Goal: Transaction & Acquisition: Purchase product/service

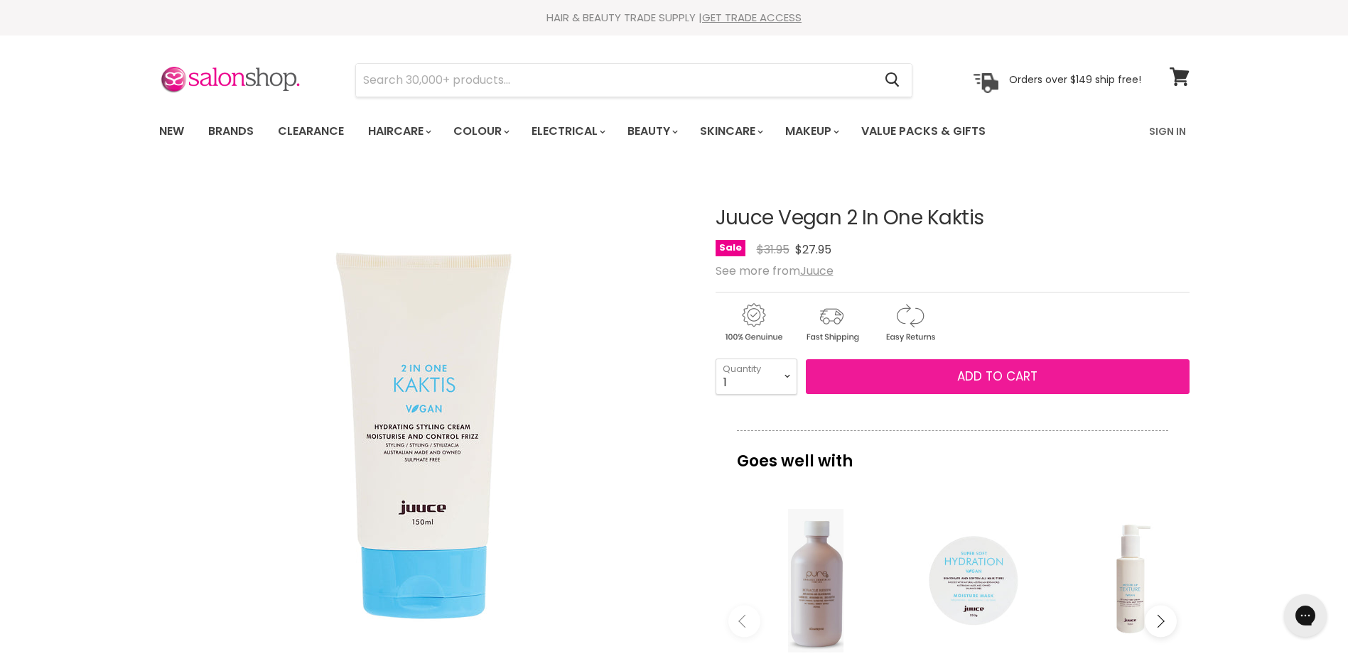
click at [935, 376] on button "Add to cart" at bounding box center [998, 378] width 384 height 36
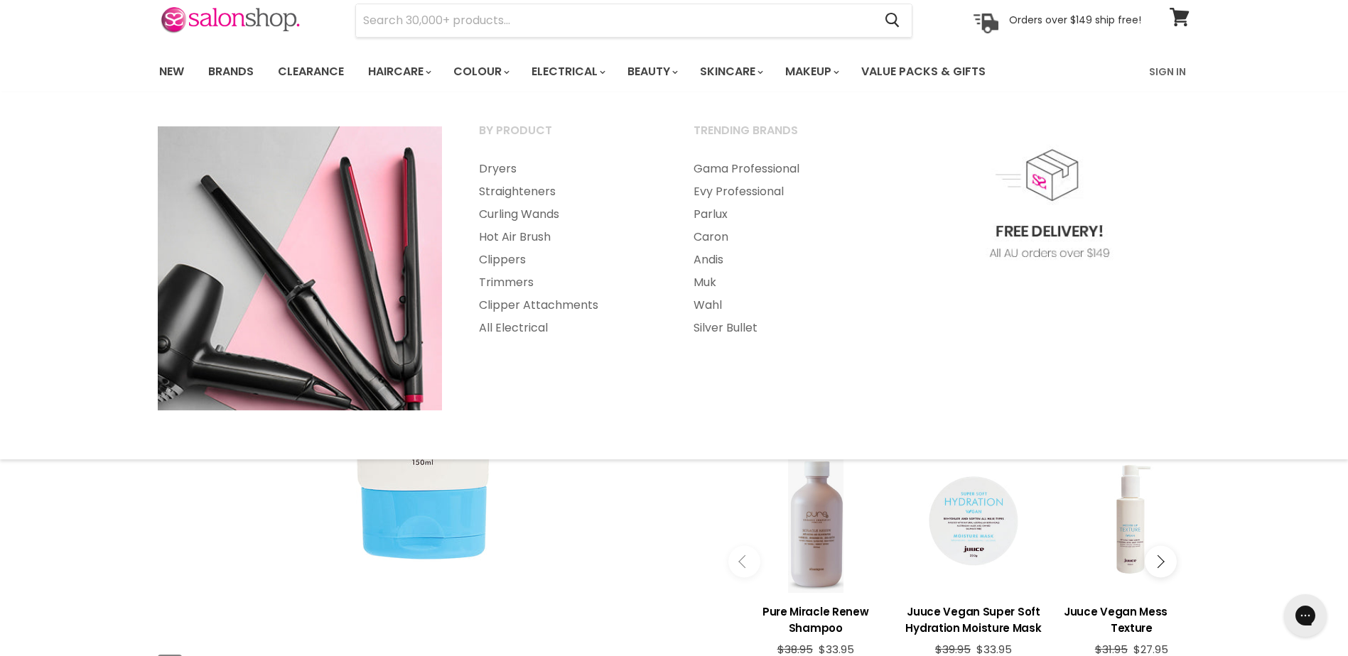
scroll to position [142, 0]
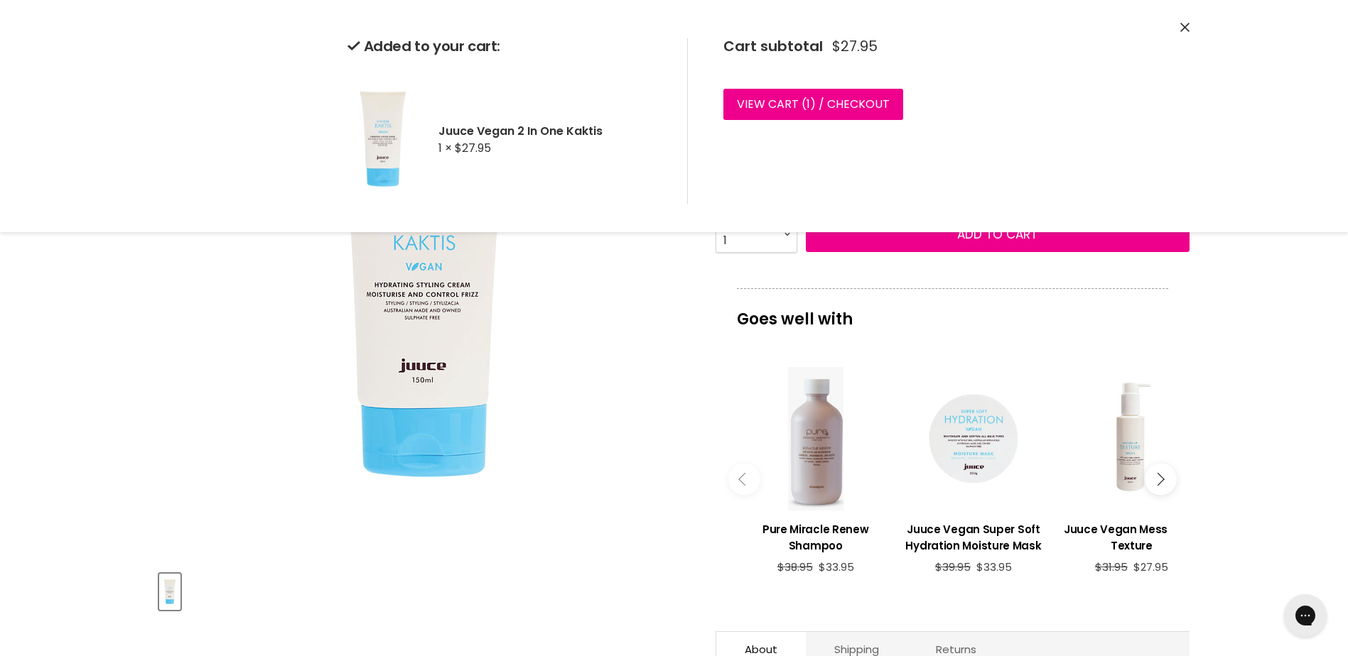
click at [697, 471] on article "Click or scroll to zoom Tap or pinch to zoom Juuce Vegan 2 In One Kaktis No rev…" at bounding box center [674, 453] width 1030 height 846
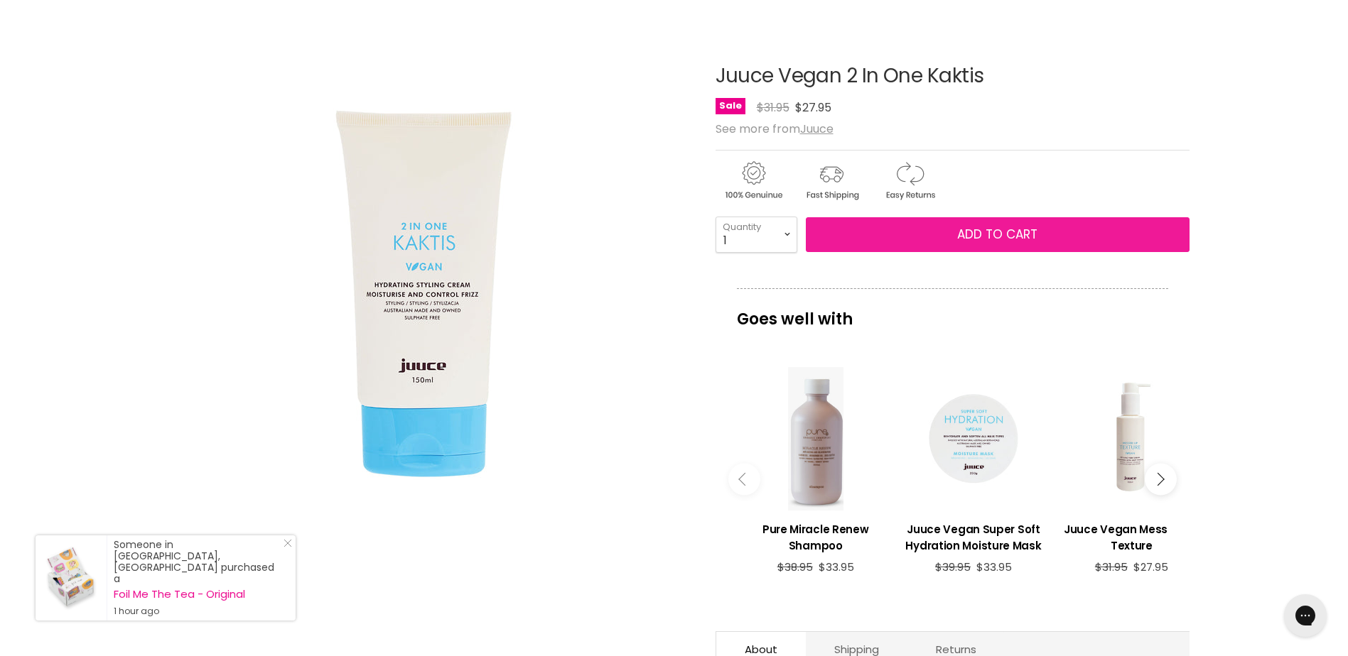
click at [913, 231] on button "Add to cart" at bounding box center [998, 235] width 384 height 36
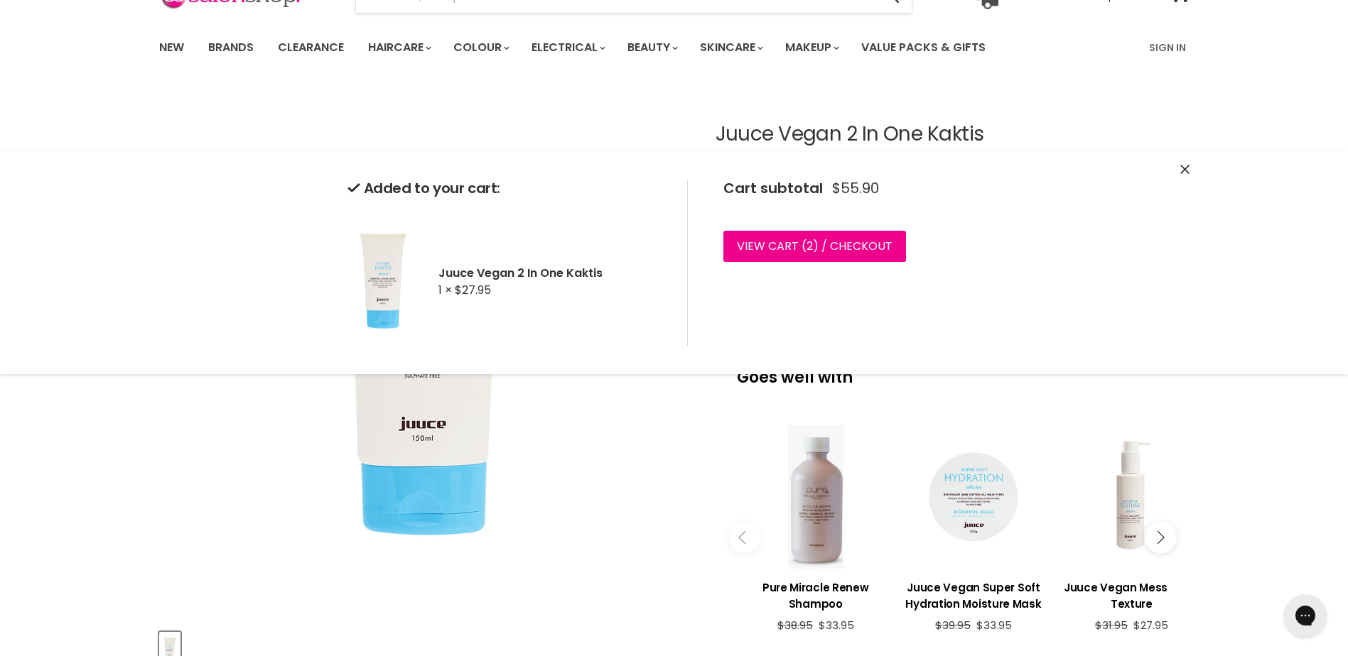
scroll to position [0, 0]
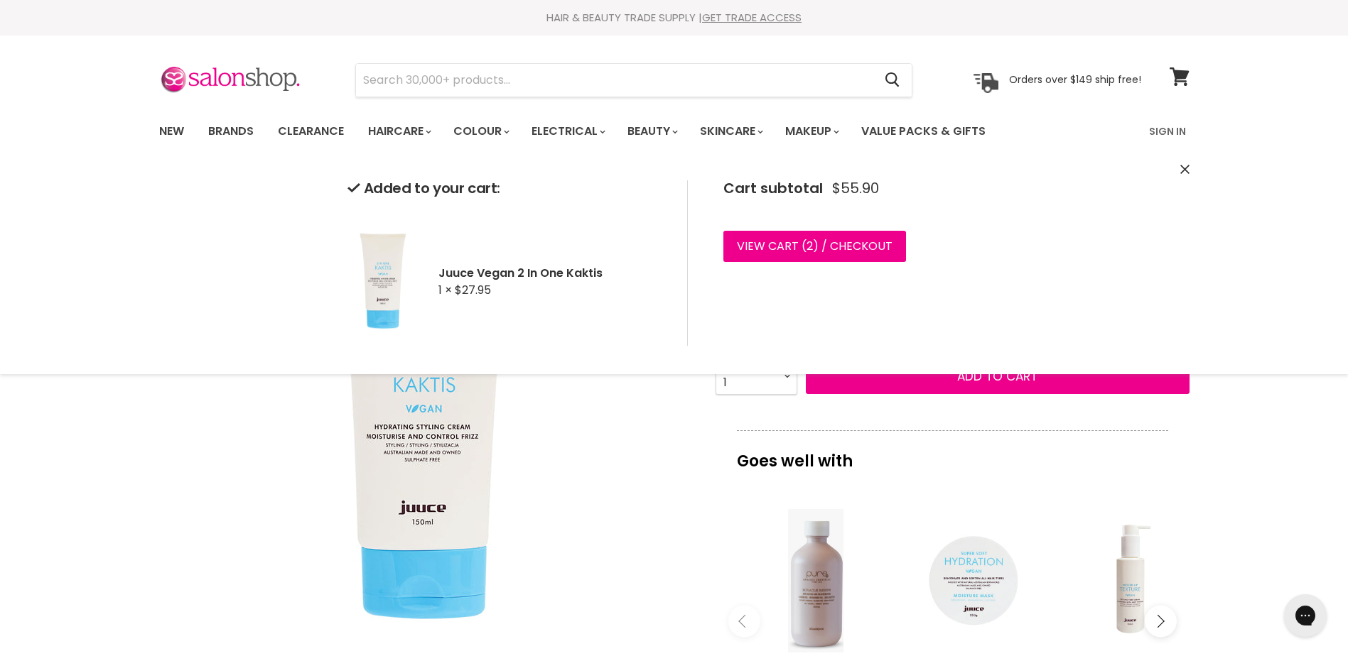
click at [458, 59] on section "Menu Cancel" at bounding box center [674, 73] width 1066 height 75
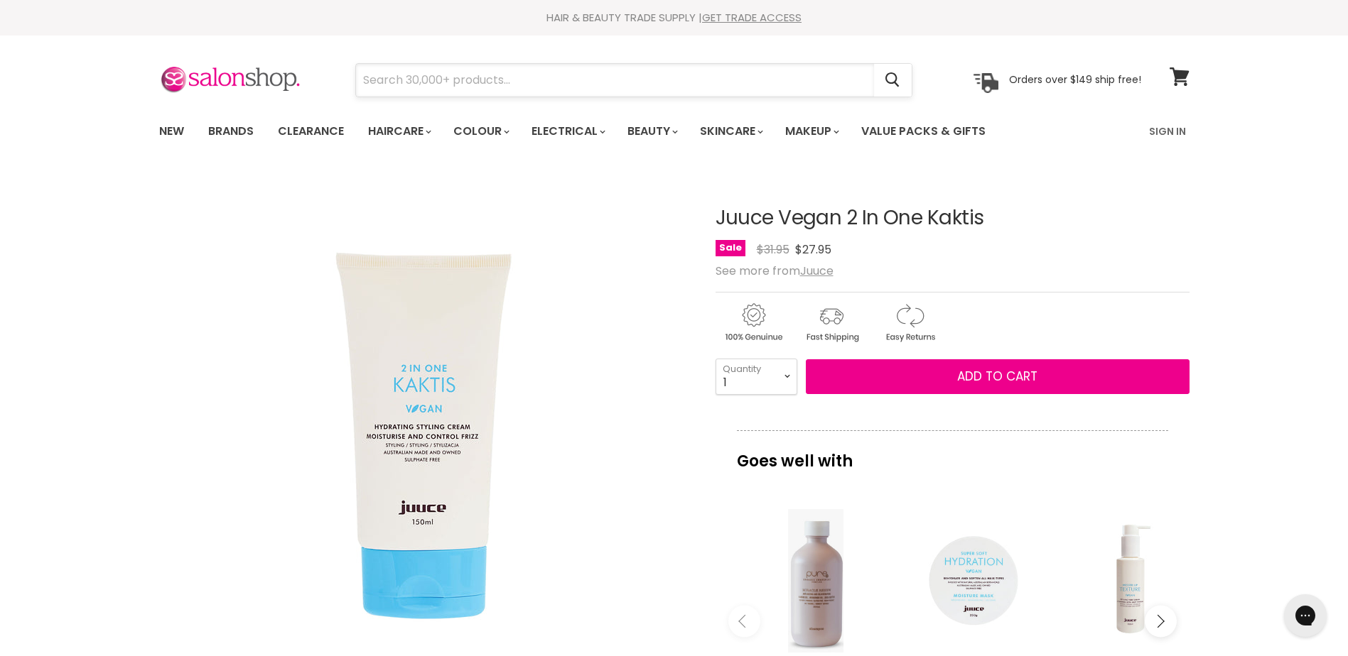
click at [430, 84] on input "Search" at bounding box center [615, 80] width 518 height 33
type input "curls to straight"
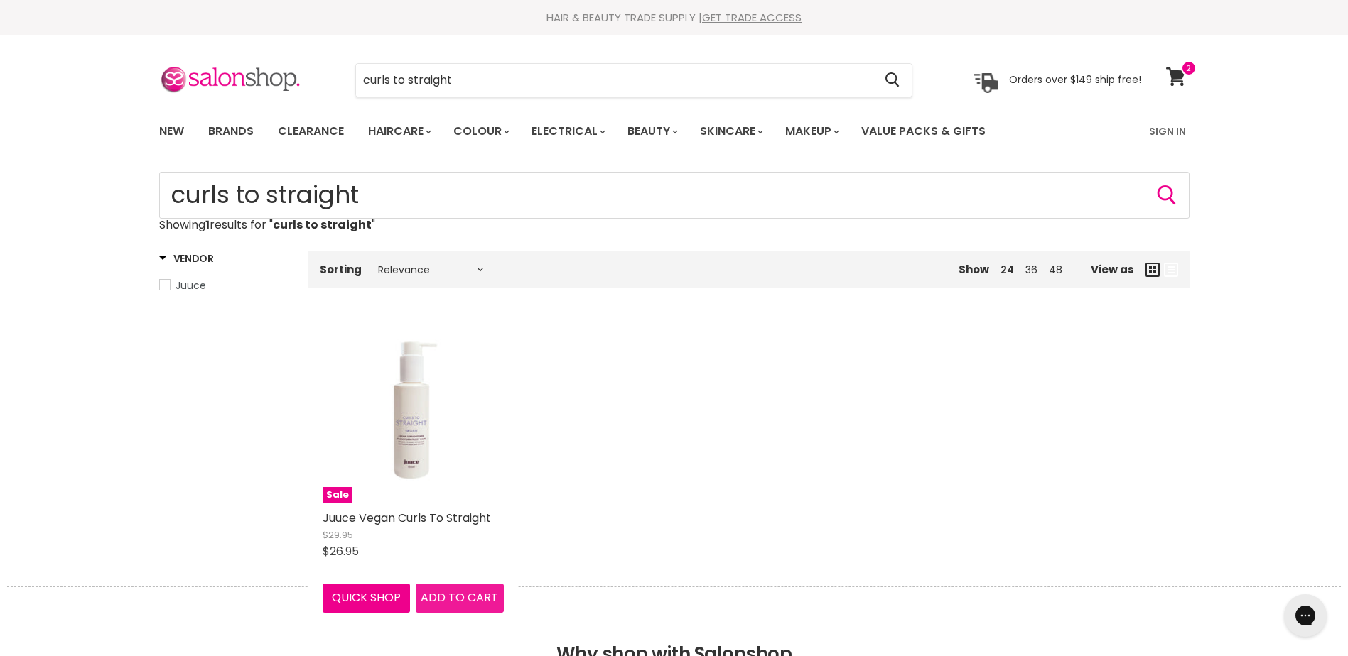
click at [456, 596] on span "Add to cart" at bounding box center [459, 598] width 77 height 16
click at [448, 594] on span "Add to cart" at bounding box center [459, 598] width 77 height 16
click at [446, 593] on span "Add to cart" at bounding box center [459, 598] width 77 height 16
